Goal: Check status: Check status

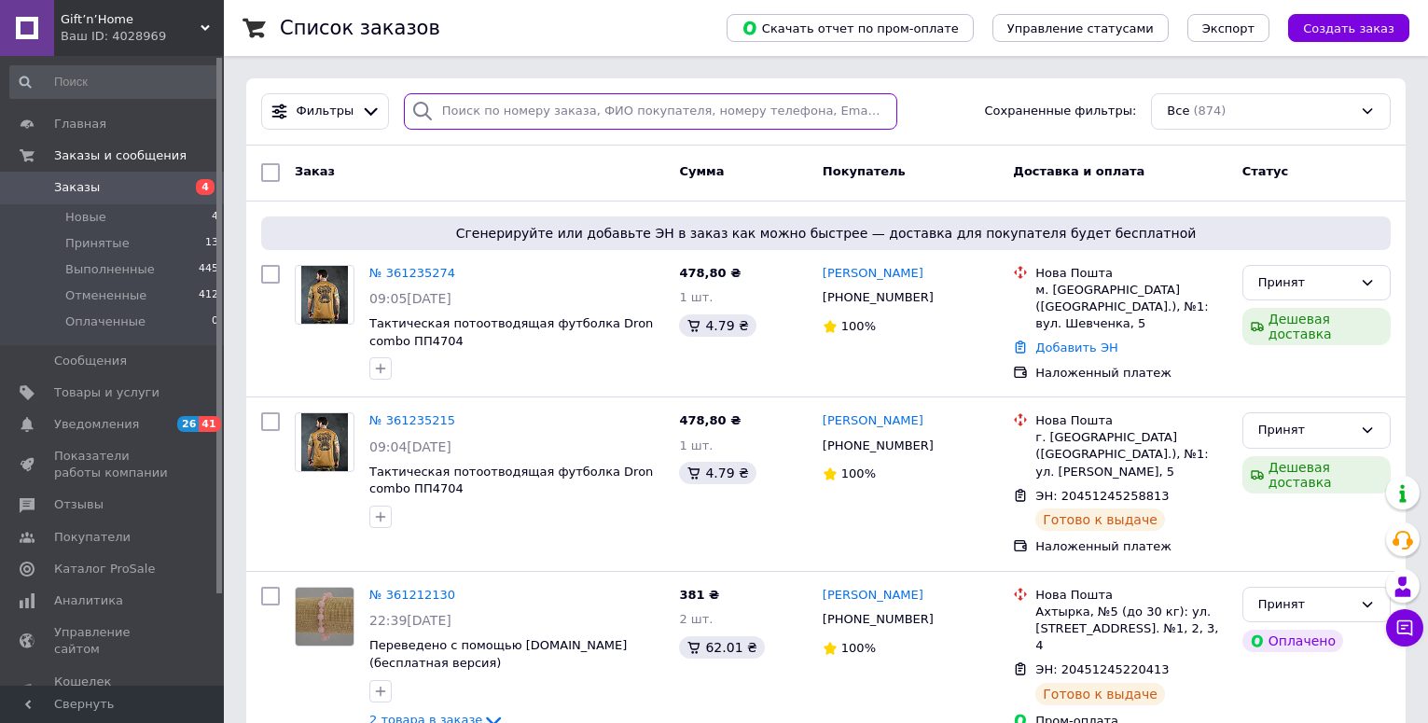
click at [566, 115] on input "search" at bounding box center [651, 111] width 494 height 36
paste input "324823913"
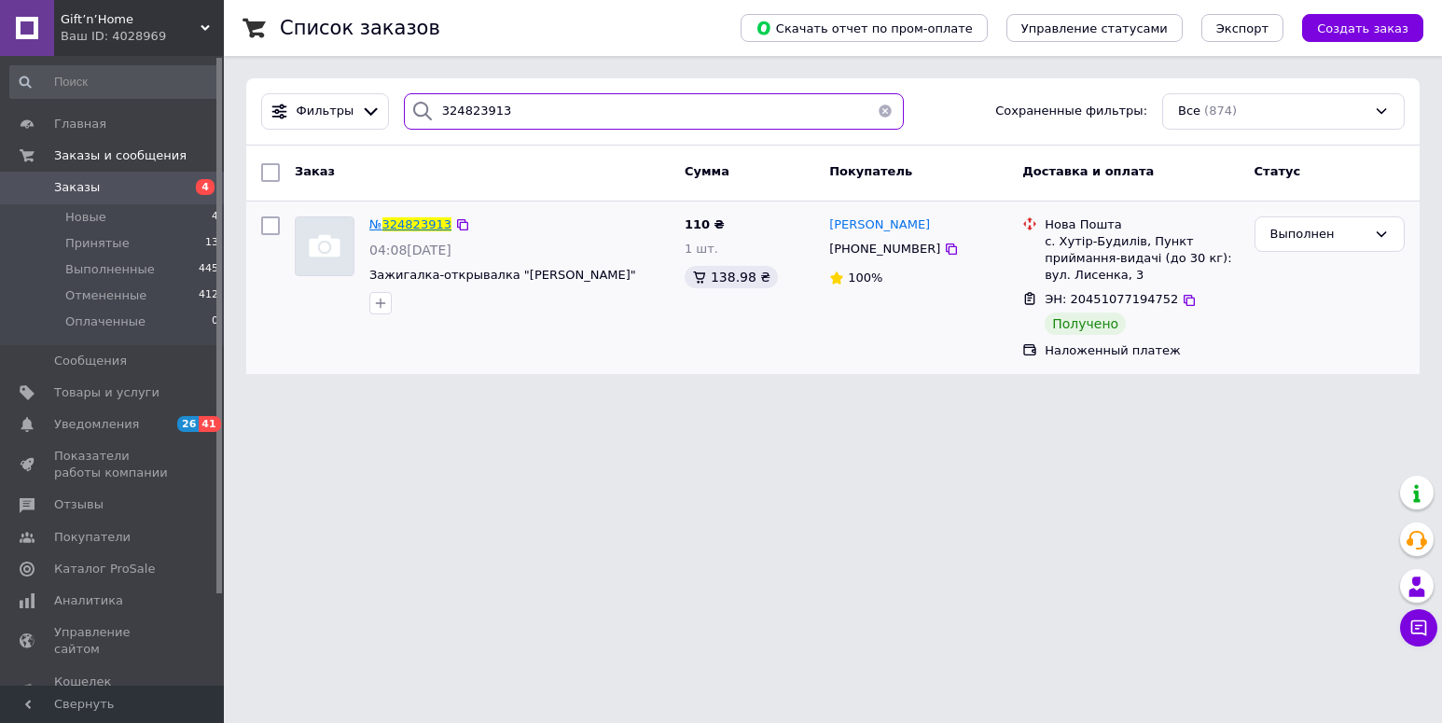
type input "324823913"
click at [402, 224] on span "324823913" at bounding box center [417, 224] width 69 height 14
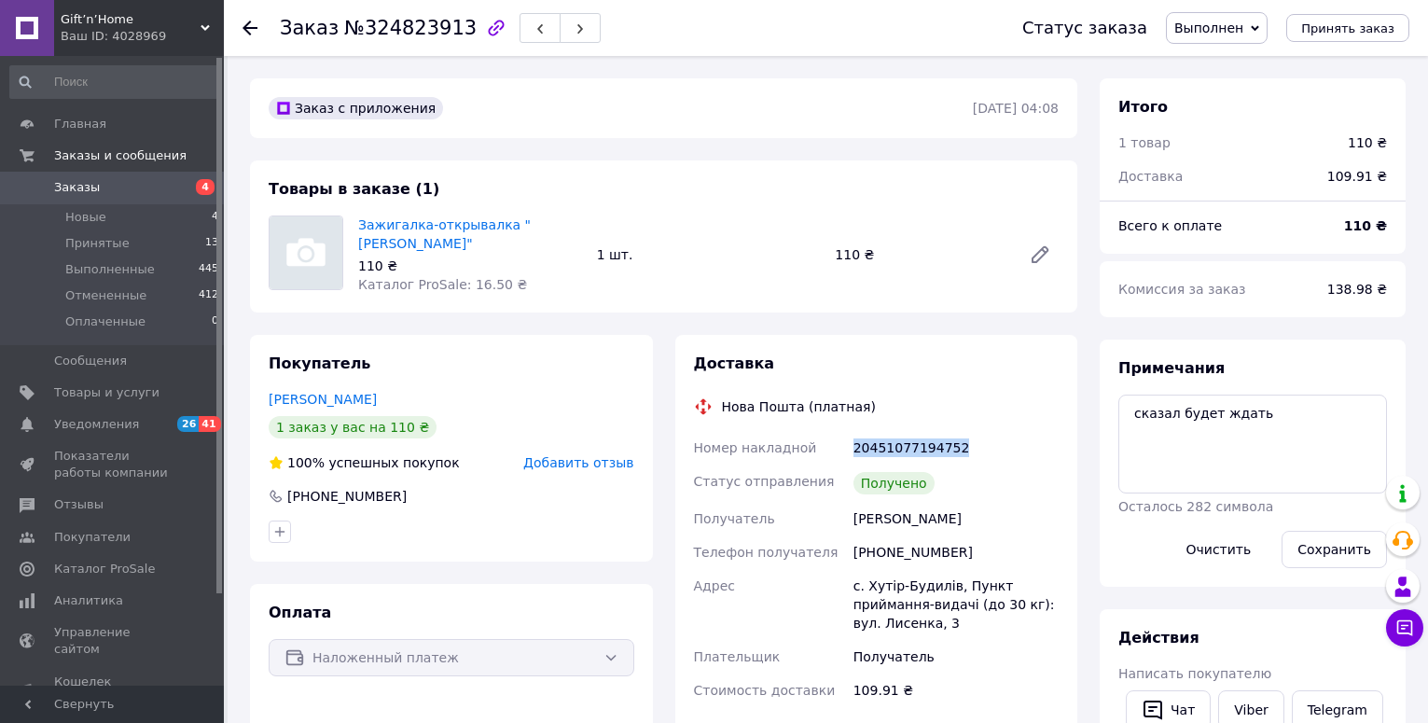
drag, startPoint x: 851, startPoint y: 440, endPoint x: 961, endPoint y: 441, distance: 110.1
click at [961, 441] on div "20451077194752" at bounding box center [956, 448] width 213 height 34
copy div "20451077194752"
